Goal: Task Accomplishment & Management: Use online tool/utility

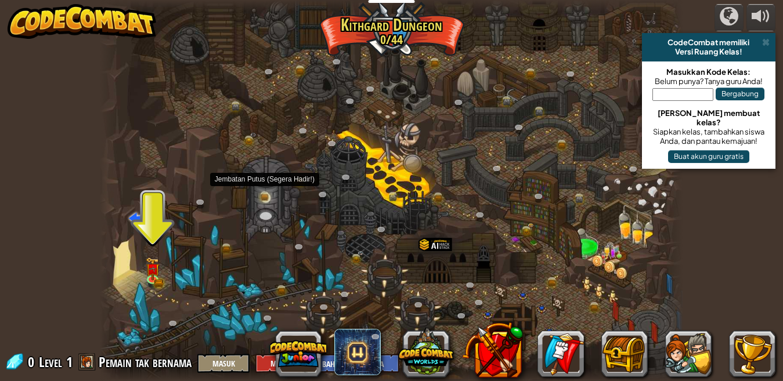
select select "id"
click at [149, 265] on img at bounding box center [153, 263] width 8 height 8
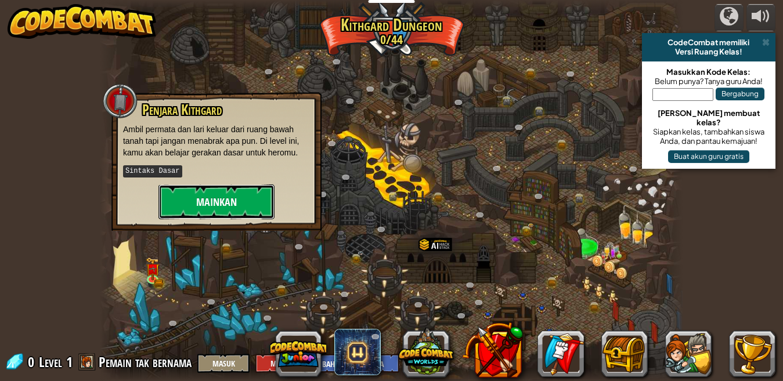
click at [213, 206] on button "Mainkan" at bounding box center [216, 202] width 116 height 35
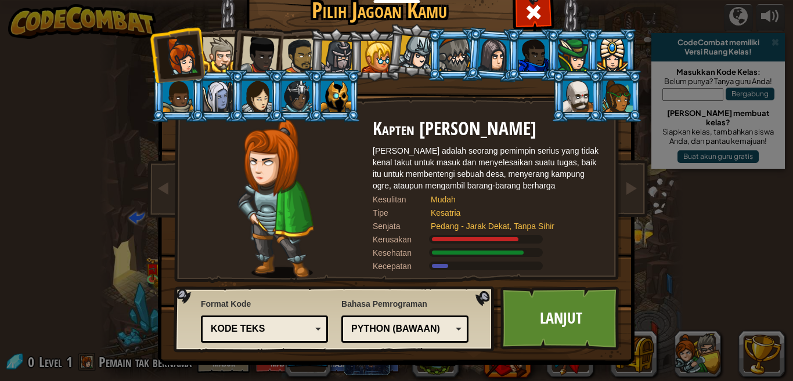
click at [292, 58] on div at bounding box center [299, 56] width 36 height 36
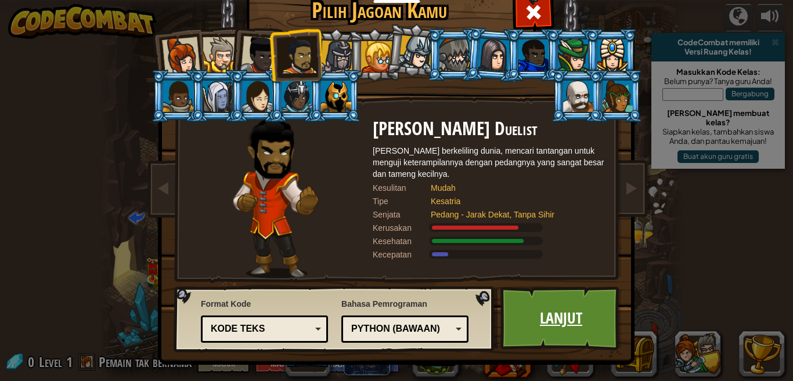
click at [525, 300] on link "Lanjut" at bounding box center [560, 319] width 121 height 64
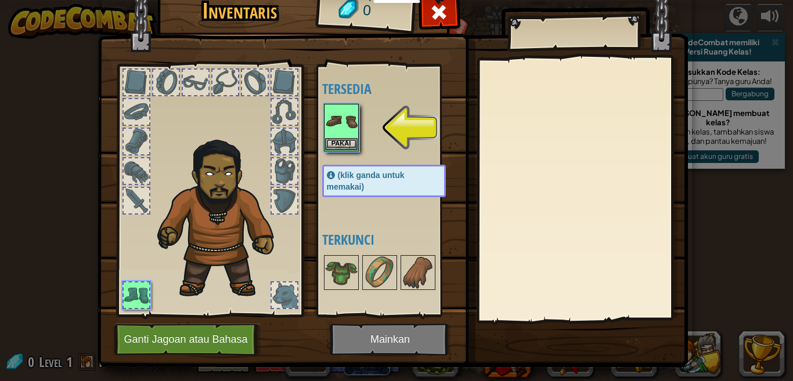
click at [382, 338] on img at bounding box center [393, 156] width 590 height 421
